Goal: Task Accomplishment & Management: Manage account settings

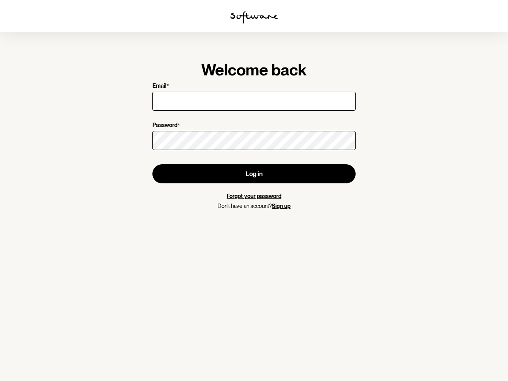
click at [254, 17] on img at bounding box center [254, 17] width 48 height 13
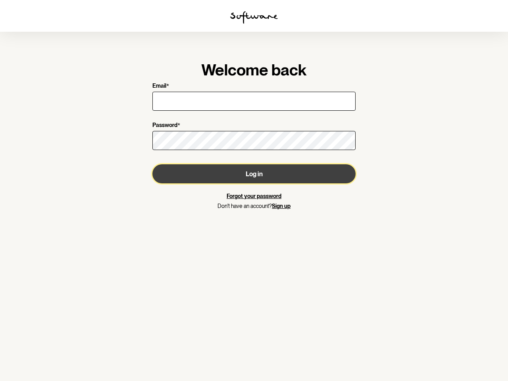
click at [254, 174] on button "Log in" at bounding box center [254, 173] width 203 height 19
